Goal: Obtain resource: Download file/media

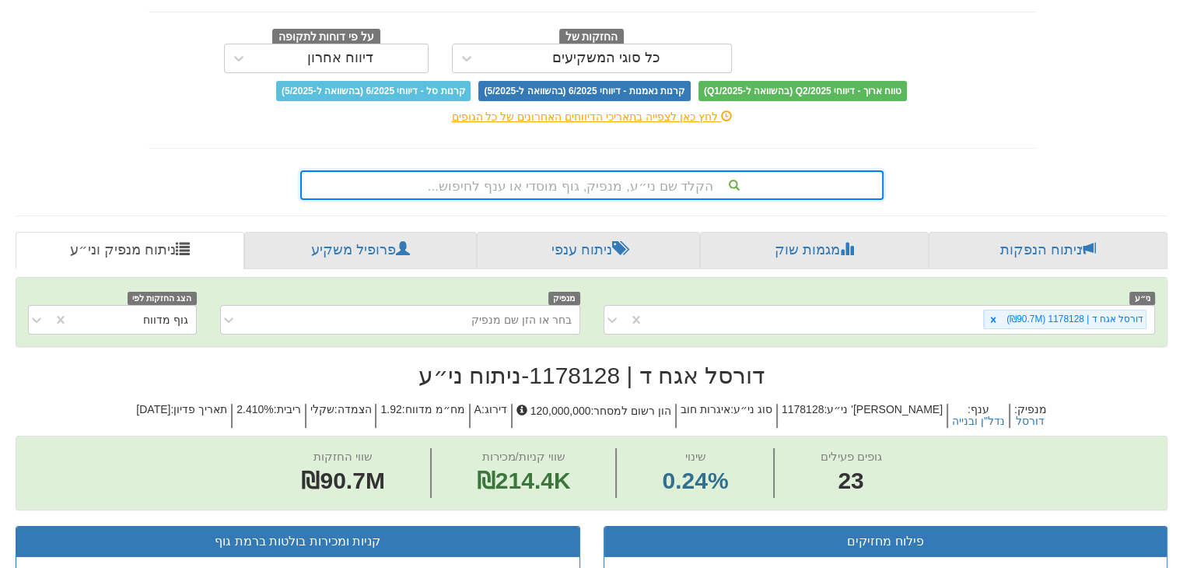
scroll to position [178, 0]
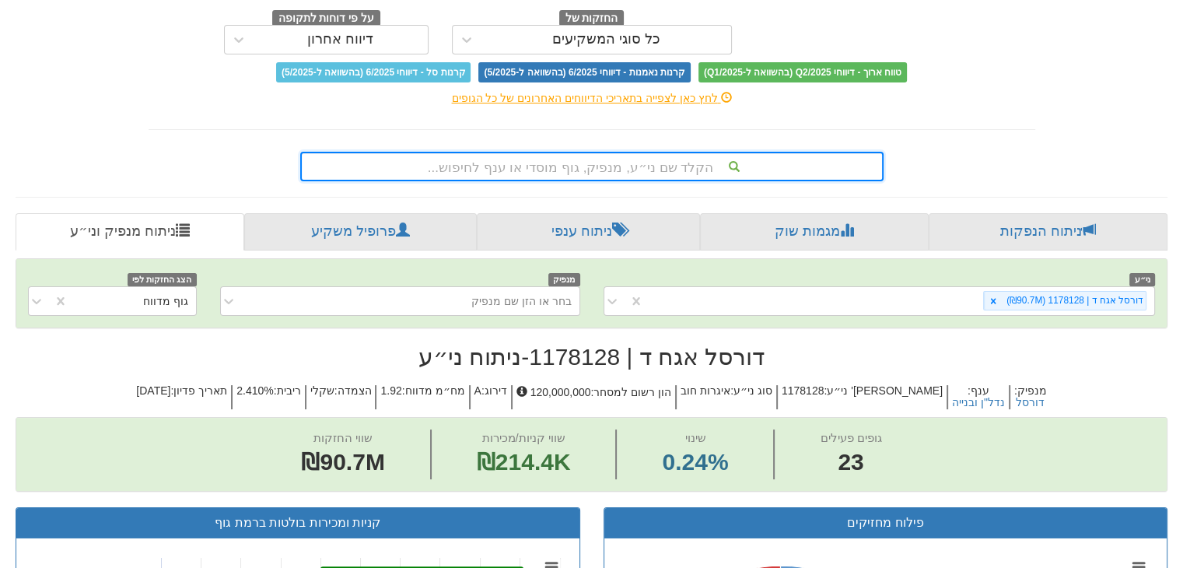
click at [588, 180] on div "הקלד שם ני״ע, מנפיק, גוף מוסדי או ענף לחיפוש..." at bounding box center [591, 167] width 583 height 30
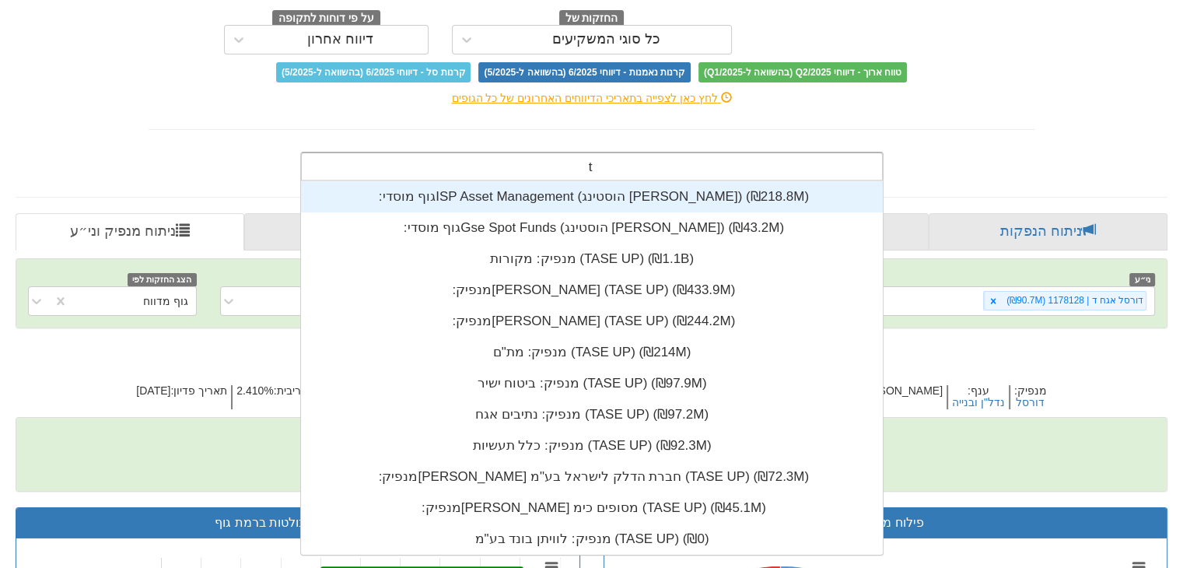
scroll to position [373, 0]
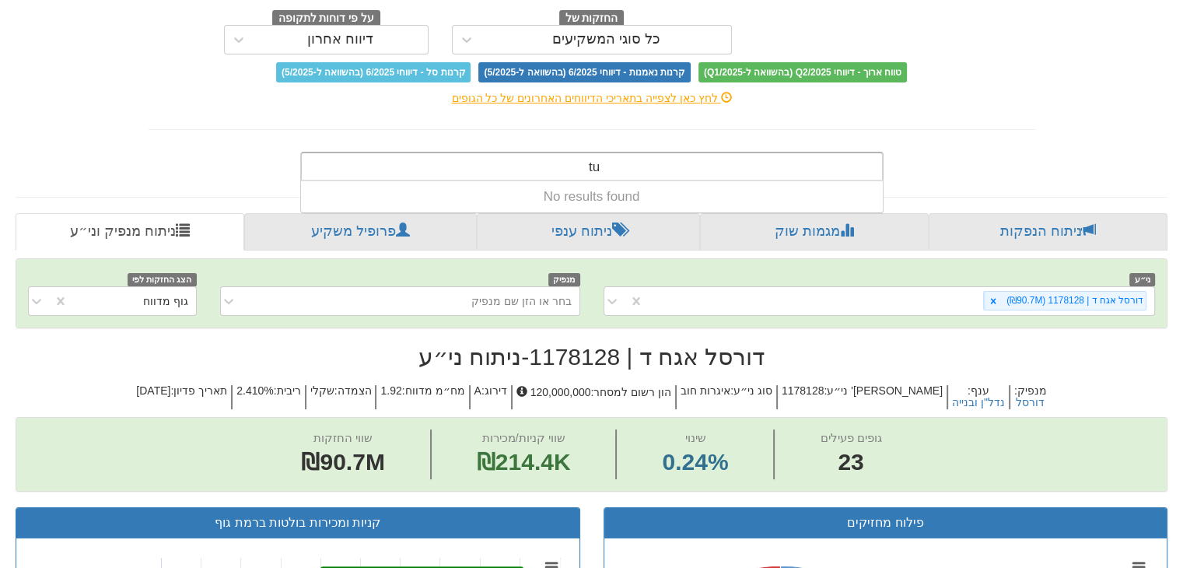
type input "t"
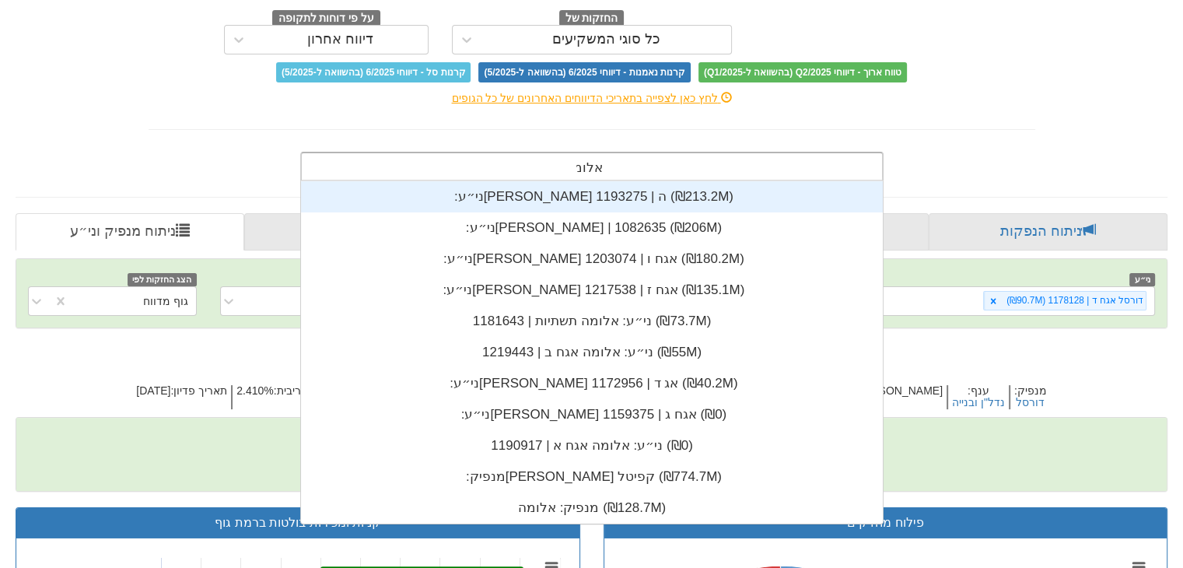
scroll to position [124, 0]
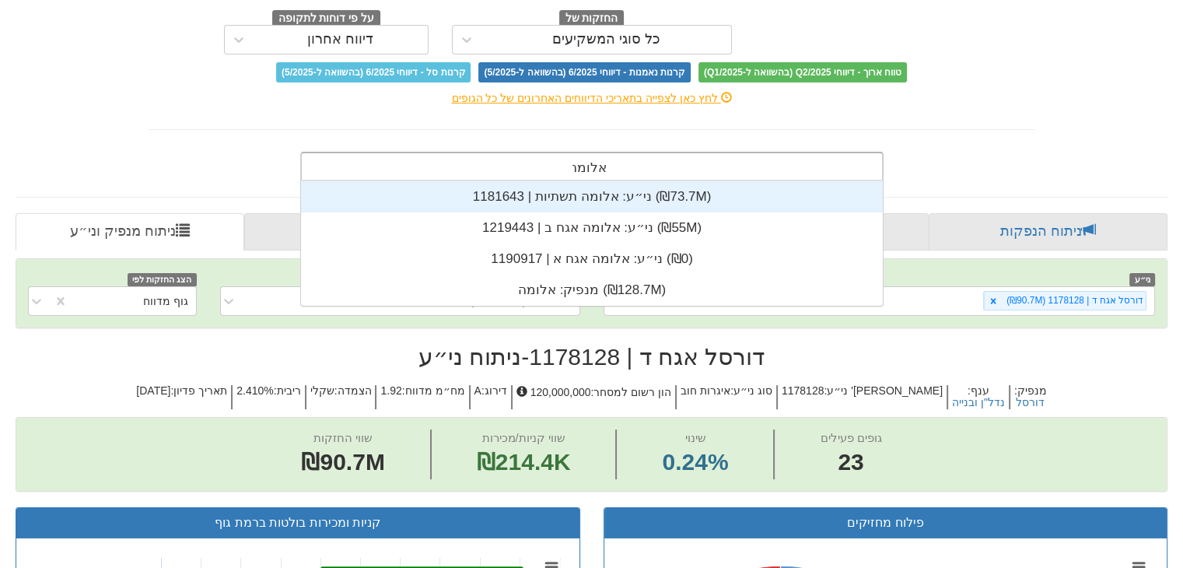
type input "אלומה"
click at [666, 198] on div "ני״ע: ‏אלומה תשתיות | 1181643 ‎(₪73.7M)‎" at bounding box center [592, 196] width 582 height 31
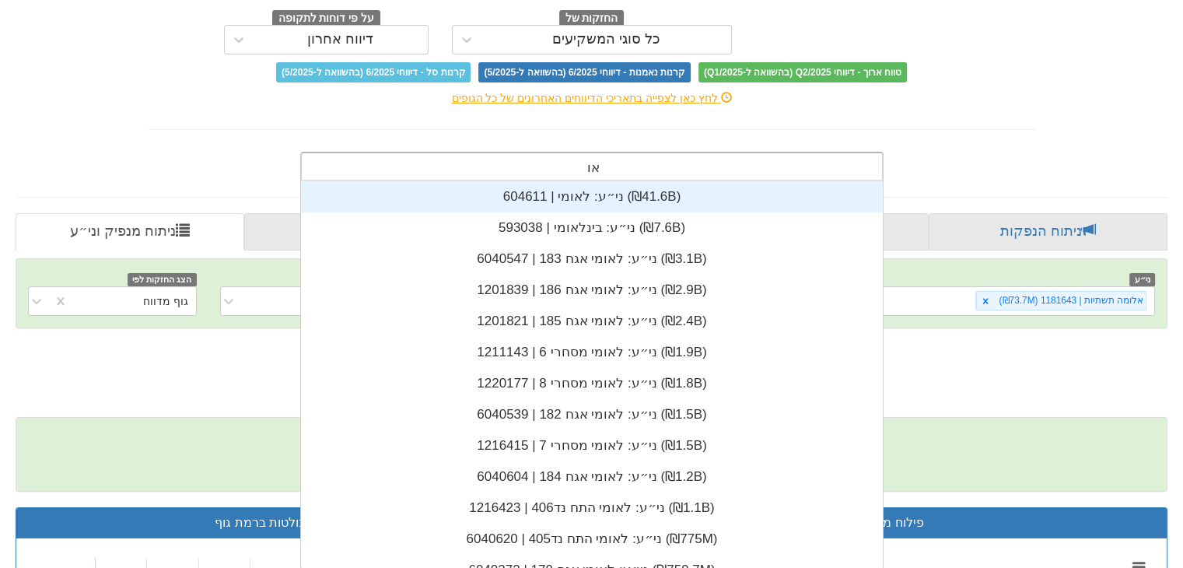
type input "א"
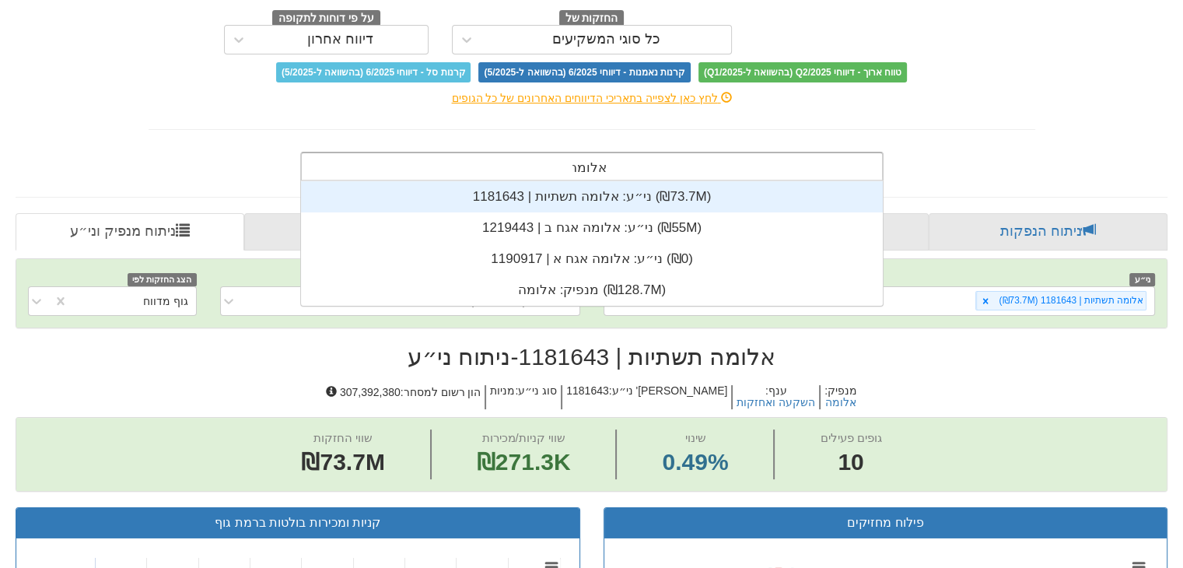
scroll to position [124, 0]
type input "אלומה"
click at [659, 197] on div "ני״ע: ‏אלומה תשתיות | 1181643 ‎(₪73.7M)‎" at bounding box center [592, 196] width 582 height 31
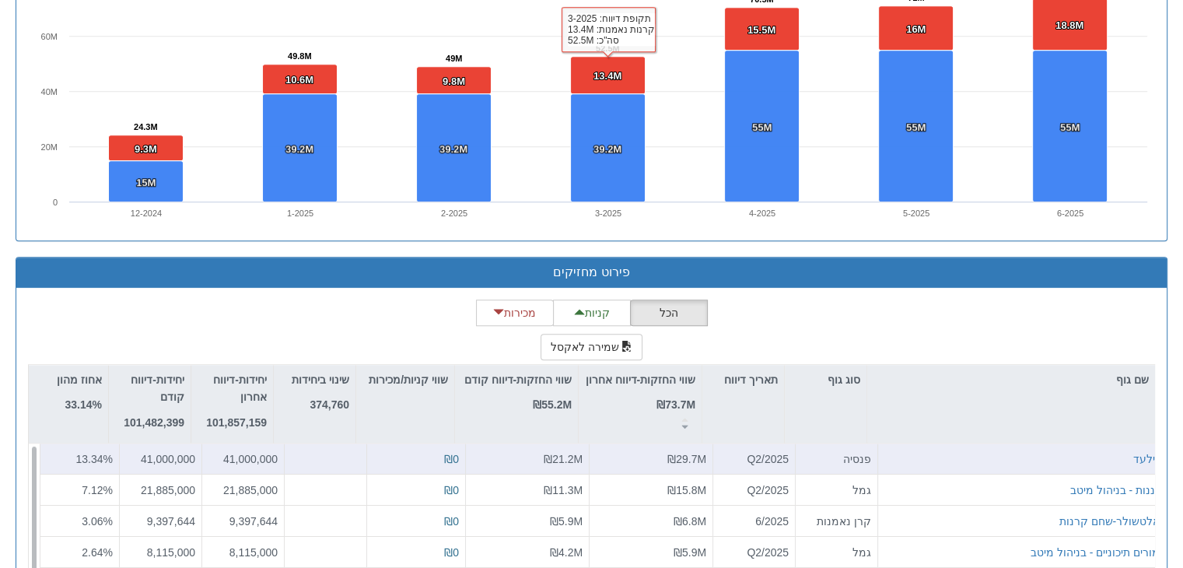
scroll to position [1326, 0]
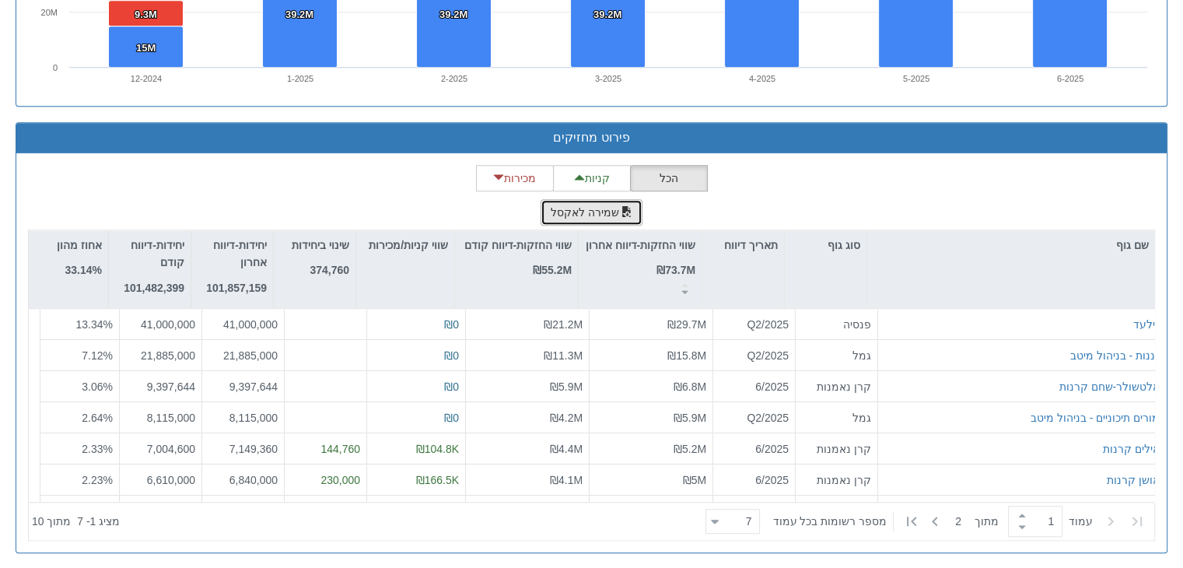
click at [600, 212] on button "שמירה לאקסל" at bounding box center [591, 212] width 103 height 26
